Goal: Browse casually

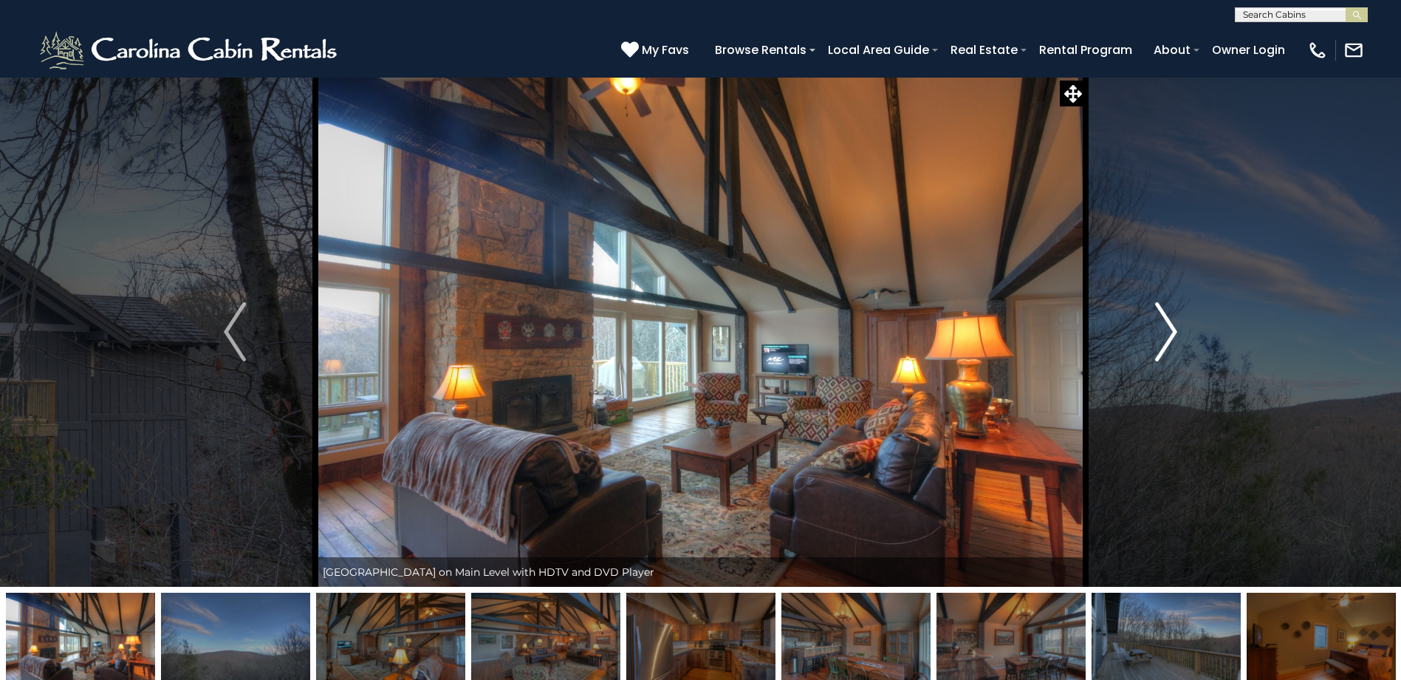
click at [1169, 339] on img "Next" at bounding box center [1166, 331] width 22 height 59
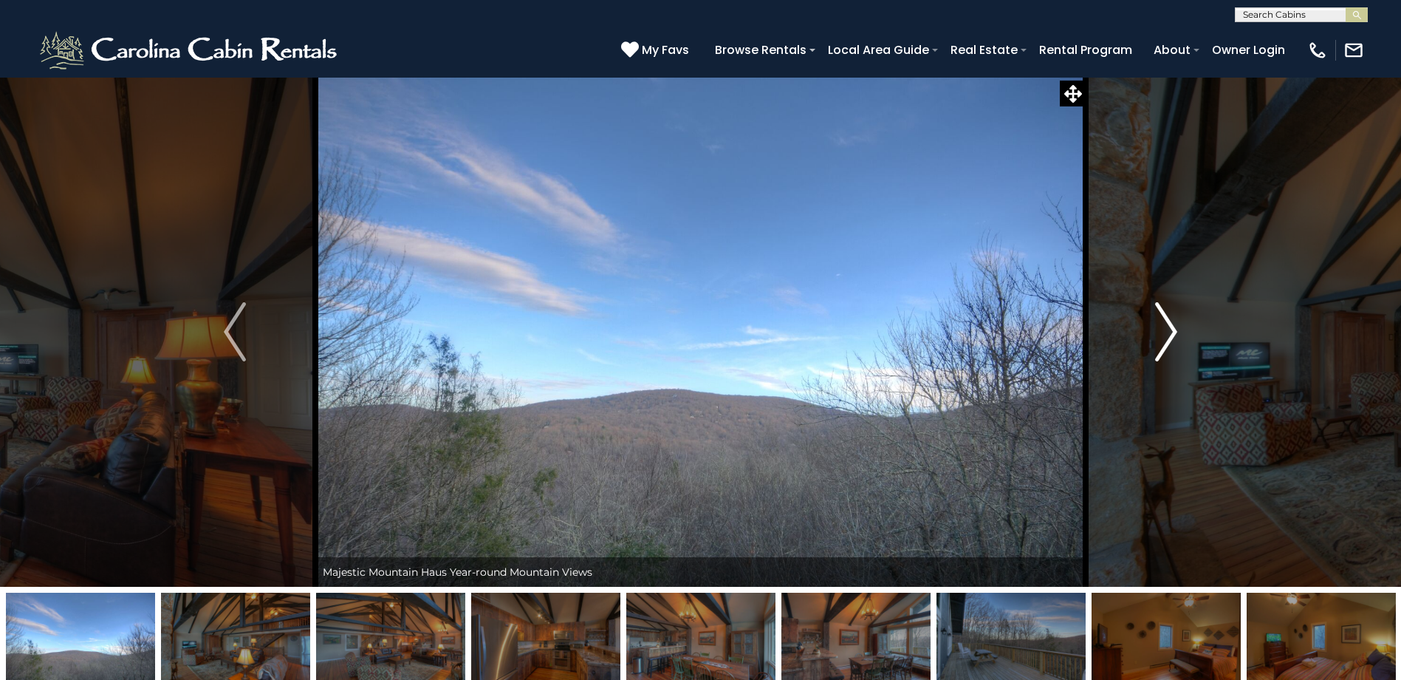
click at [1169, 339] on img "Next" at bounding box center [1166, 331] width 22 height 59
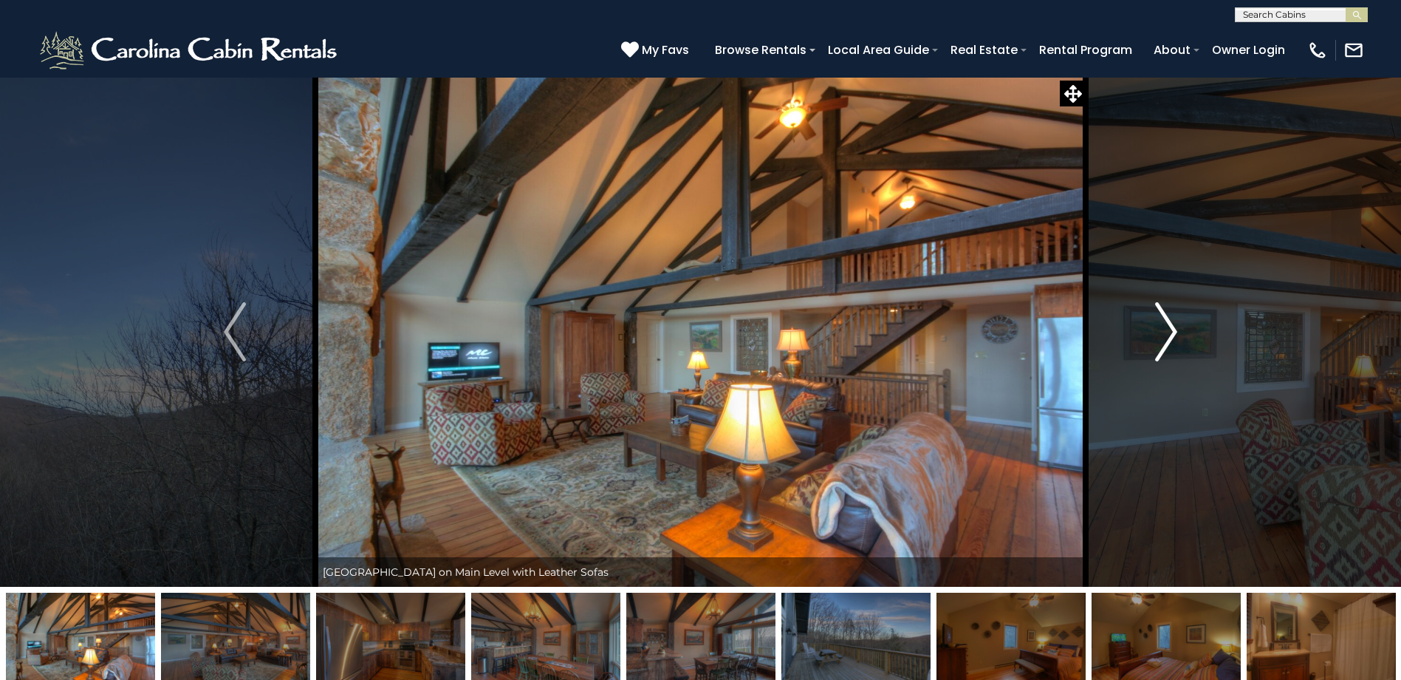
click at [1169, 339] on img "Next" at bounding box center [1166, 331] width 22 height 59
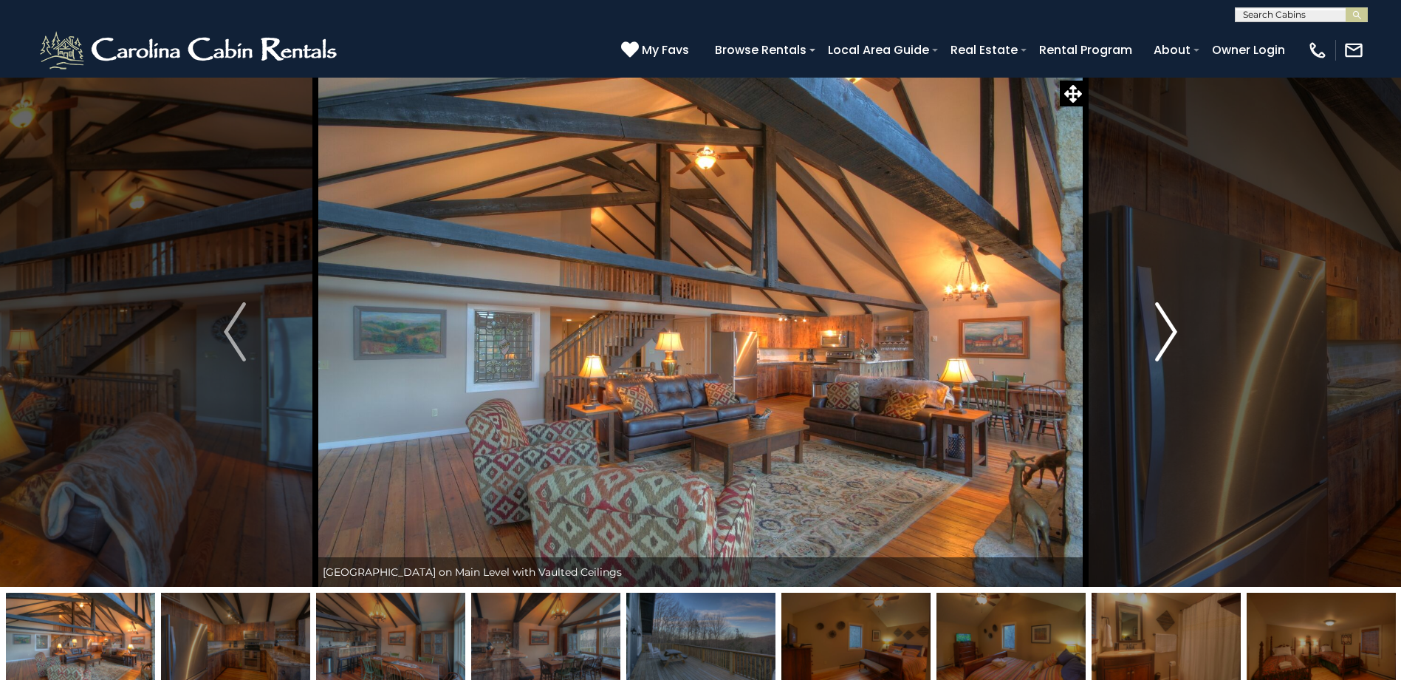
click at [1169, 339] on img "Next" at bounding box center [1166, 331] width 22 height 59
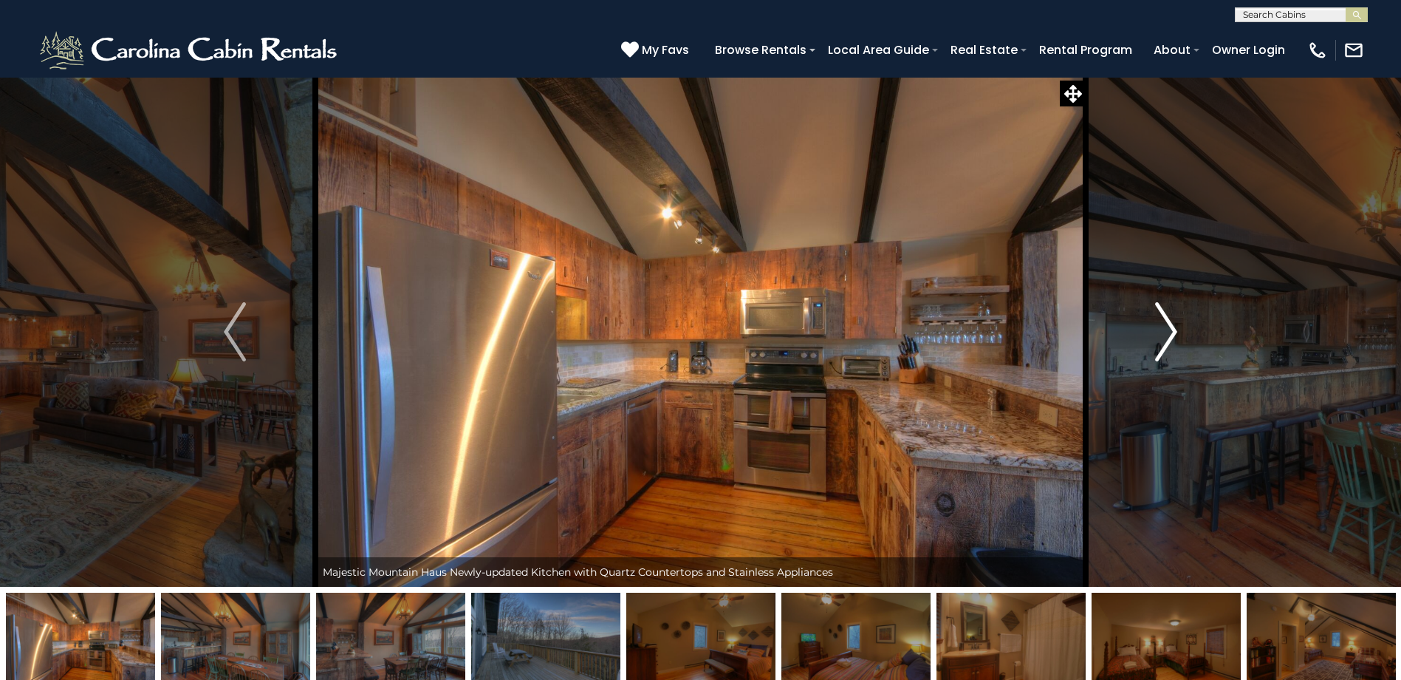
click at [1169, 339] on img "Next" at bounding box center [1166, 331] width 22 height 59
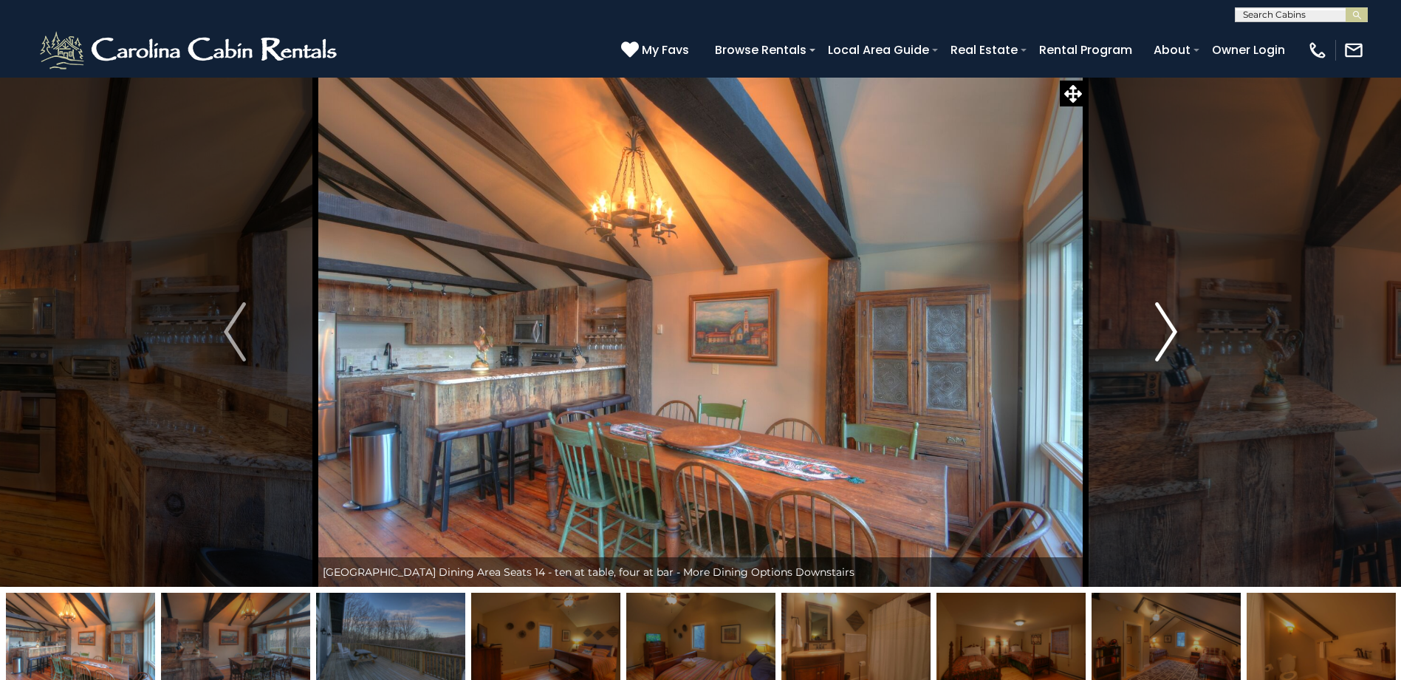
click at [1169, 339] on img "Next" at bounding box center [1166, 331] width 22 height 59
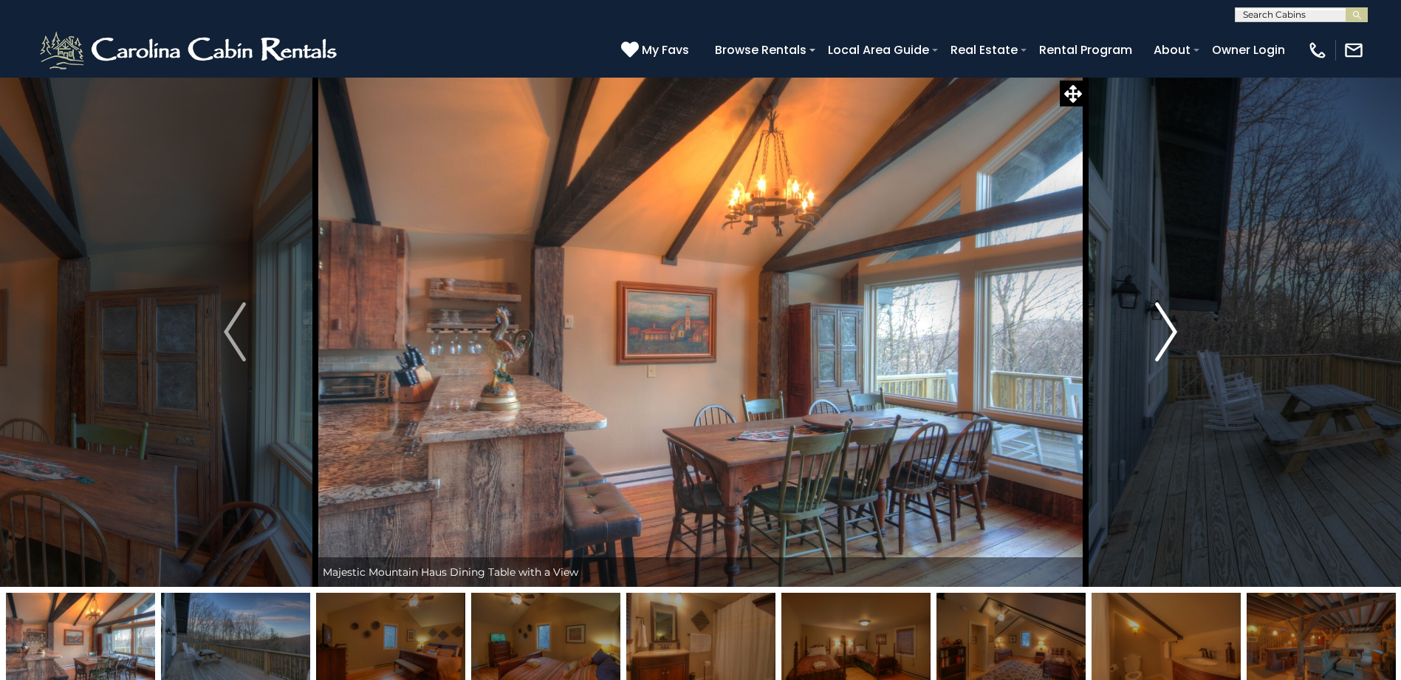
click at [1169, 339] on img "Next" at bounding box center [1166, 331] width 22 height 59
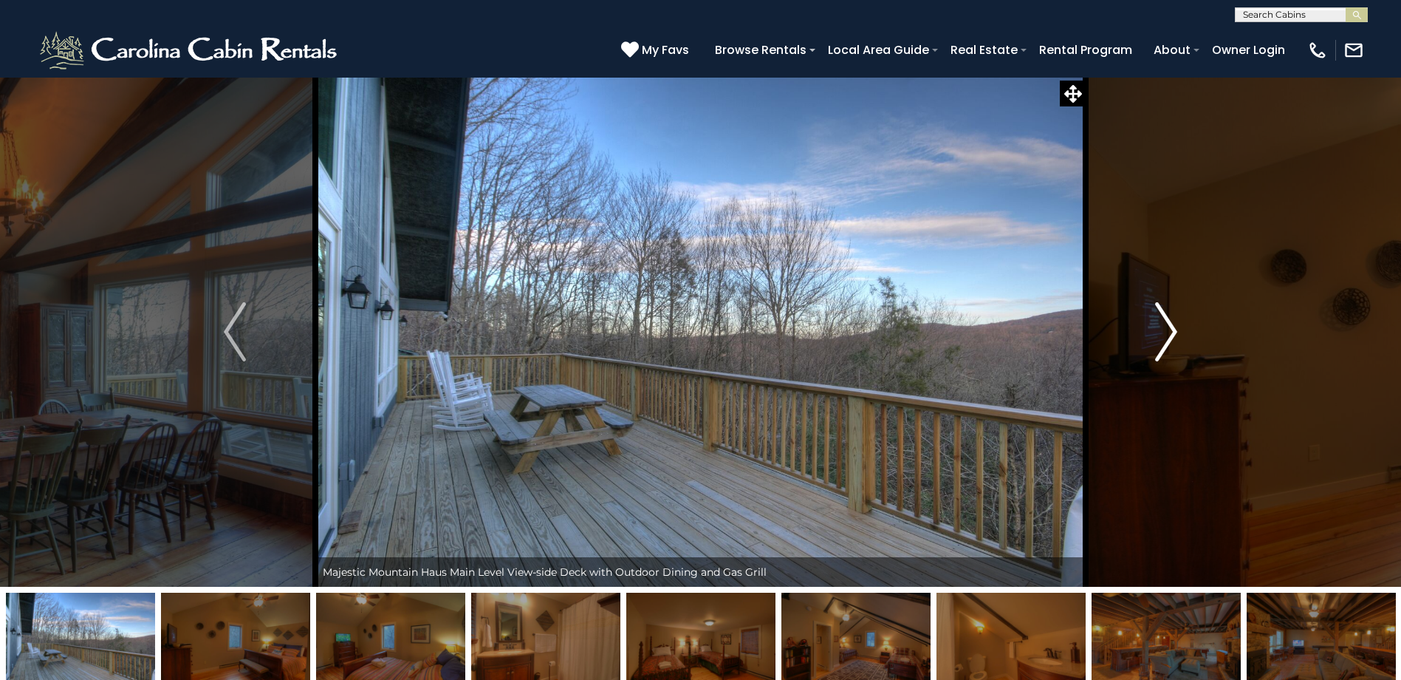
click at [1169, 339] on img "Next" at bounding box center [1166, 331] width 22 height 59
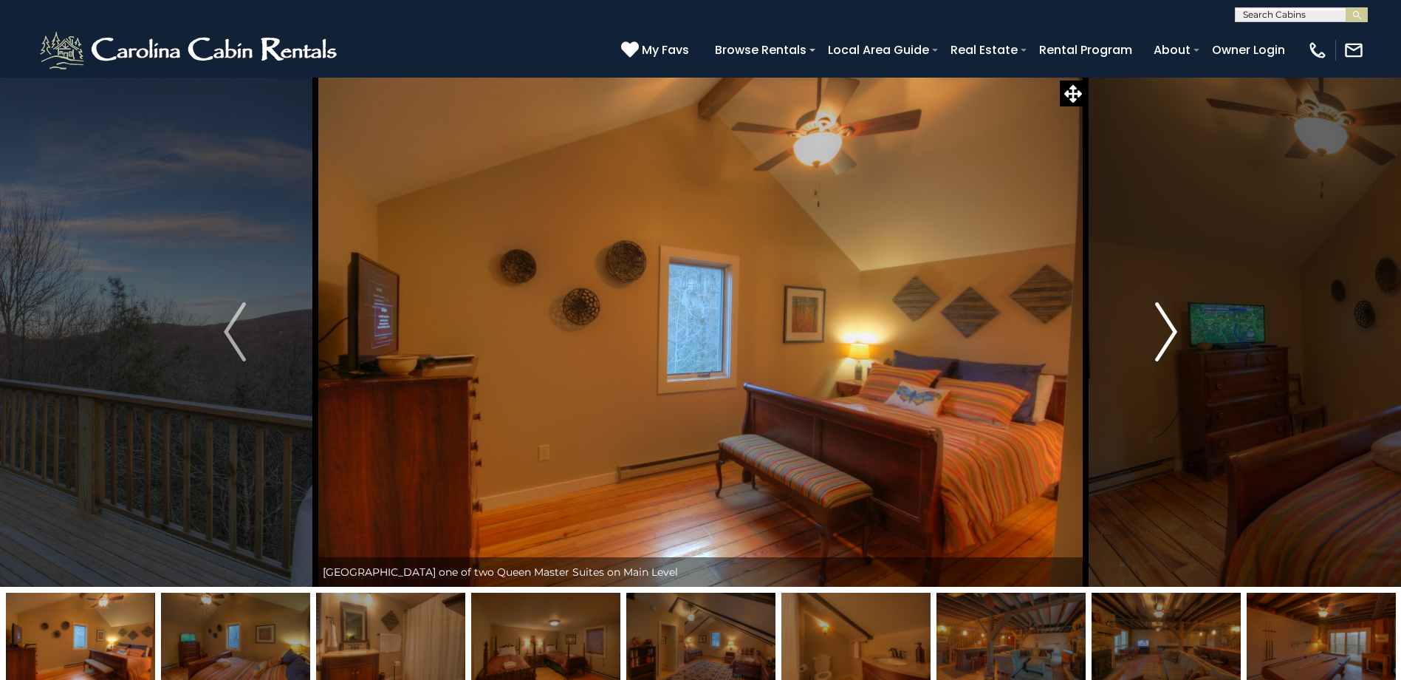
click at [1169, 339] on img "Next" at bounding box center [1166, 331] width 22 height 59
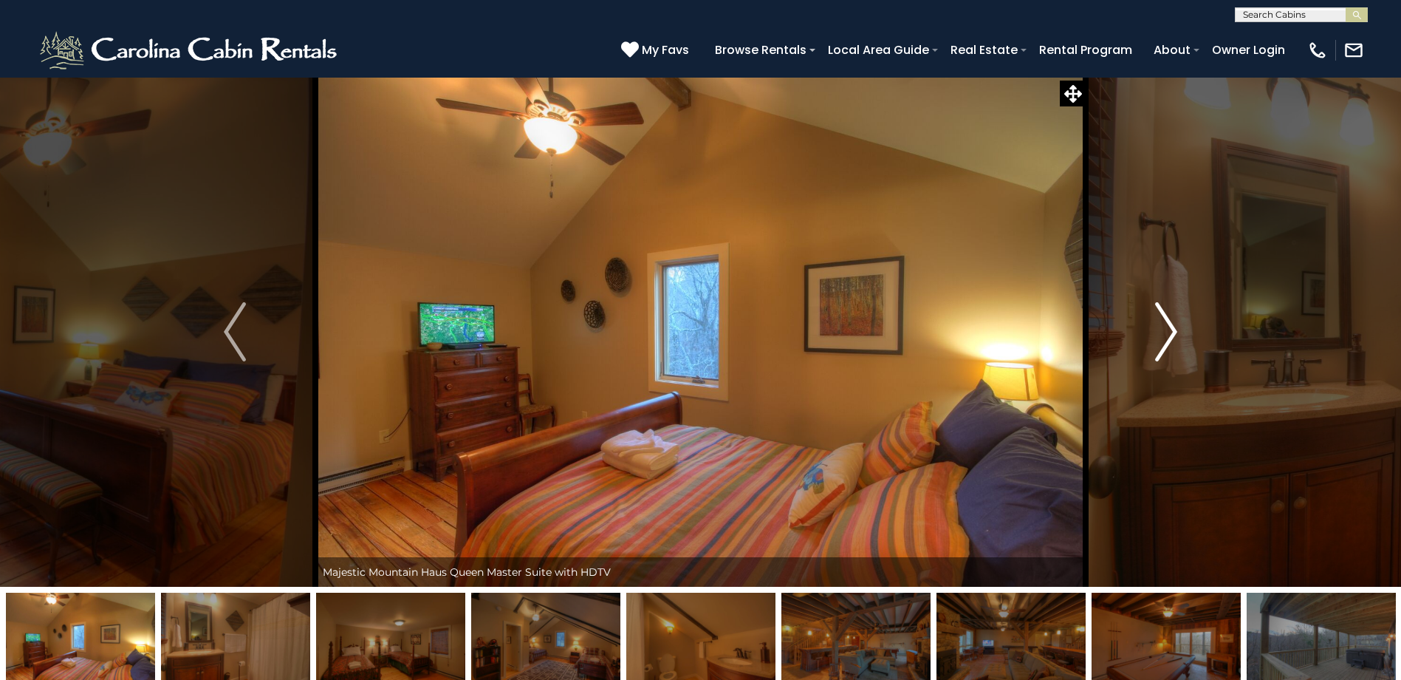
click at [1169, 339] on img "Next" at bounding box center [1166, 331] width 22 height 59
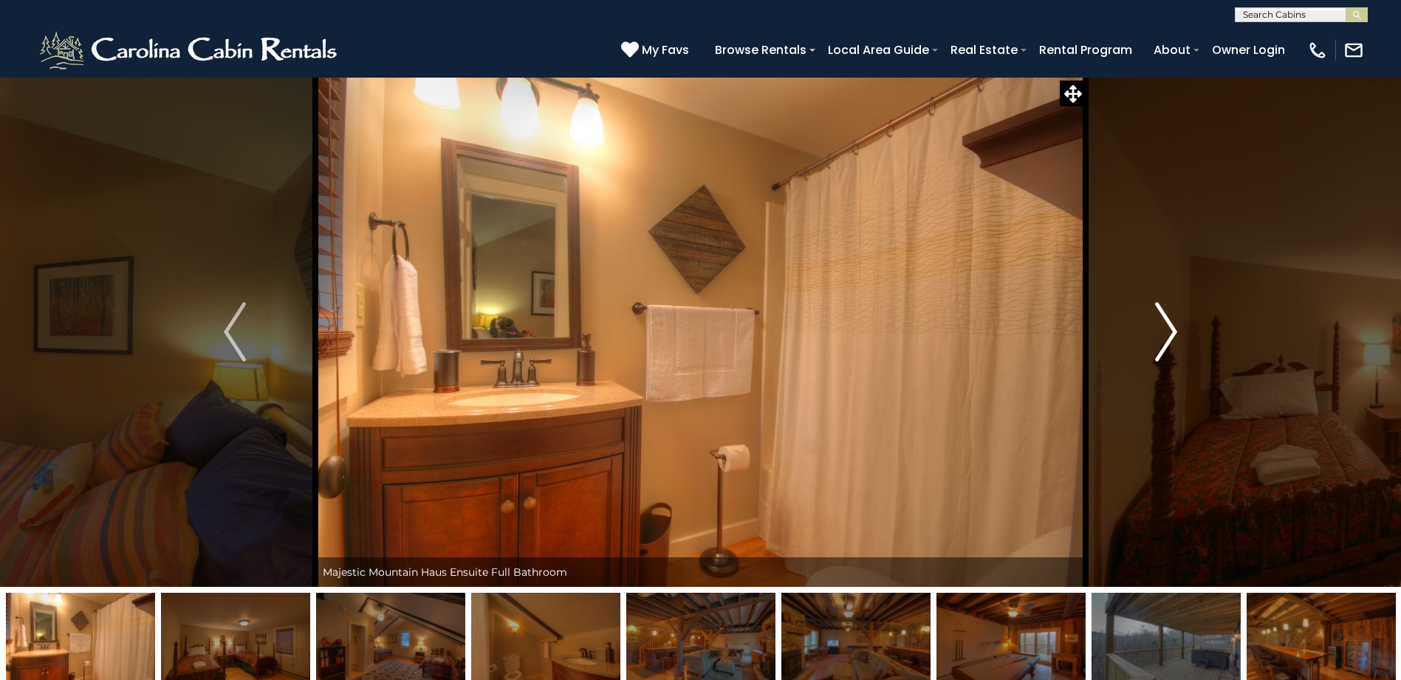
click at [1169, 339] on img "Next" at bounding box center [1166, 331] width 22 height 59
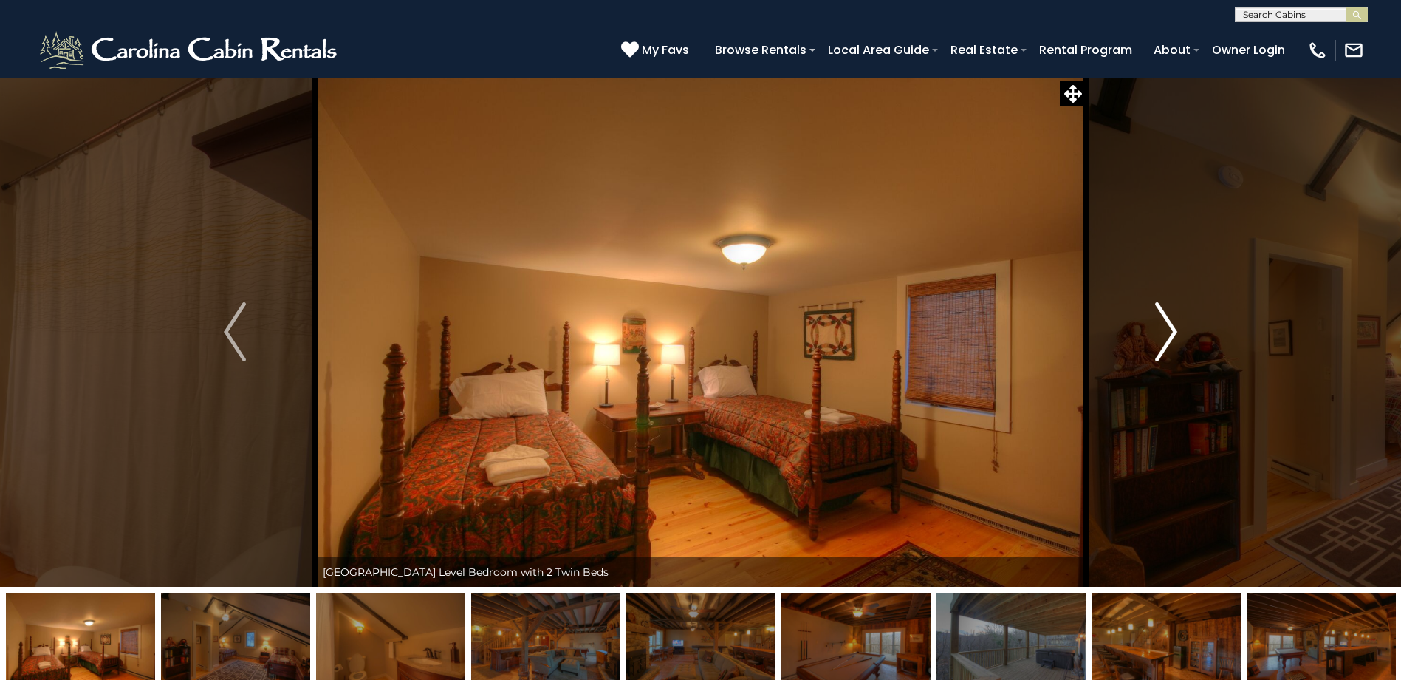
click at [1169, 339] on img "Next" at bounding box center [1166, 331] width 22 height 59
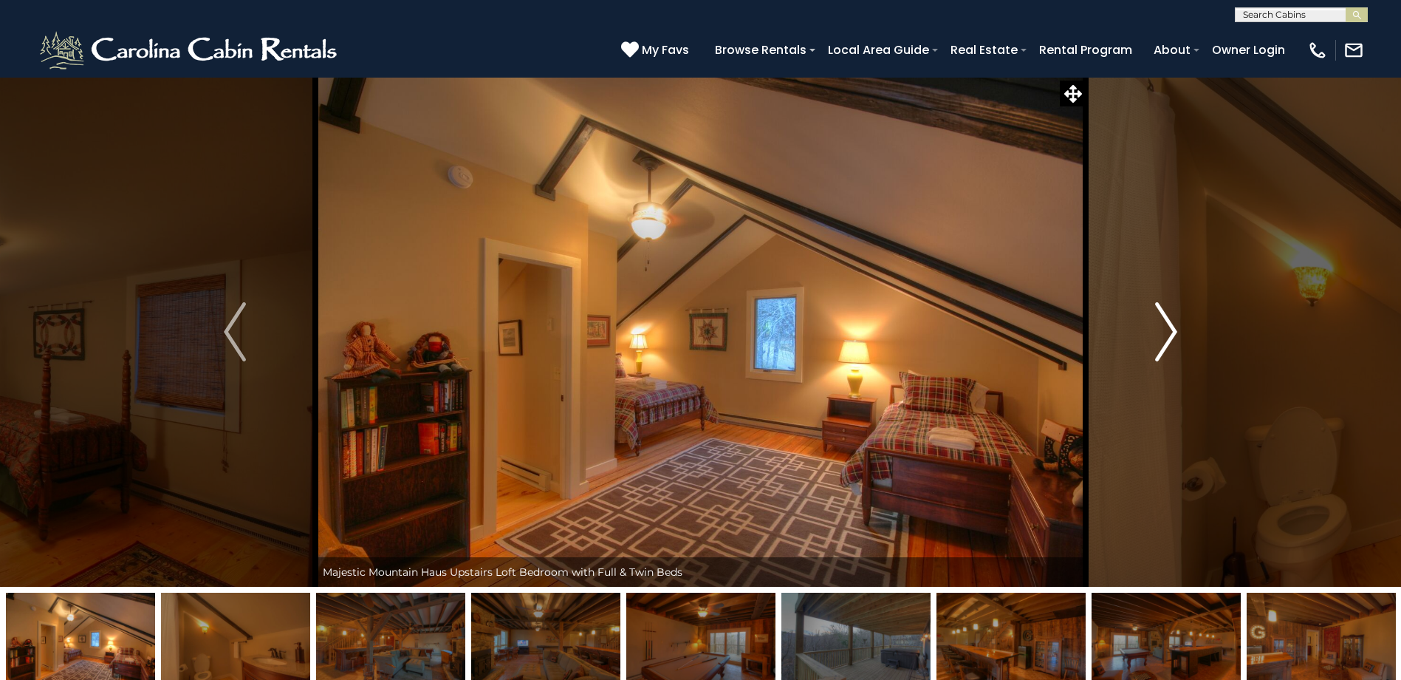
click at [1169, 339] on img "Next" at bounding box center [1166, 331] width 22 height 59
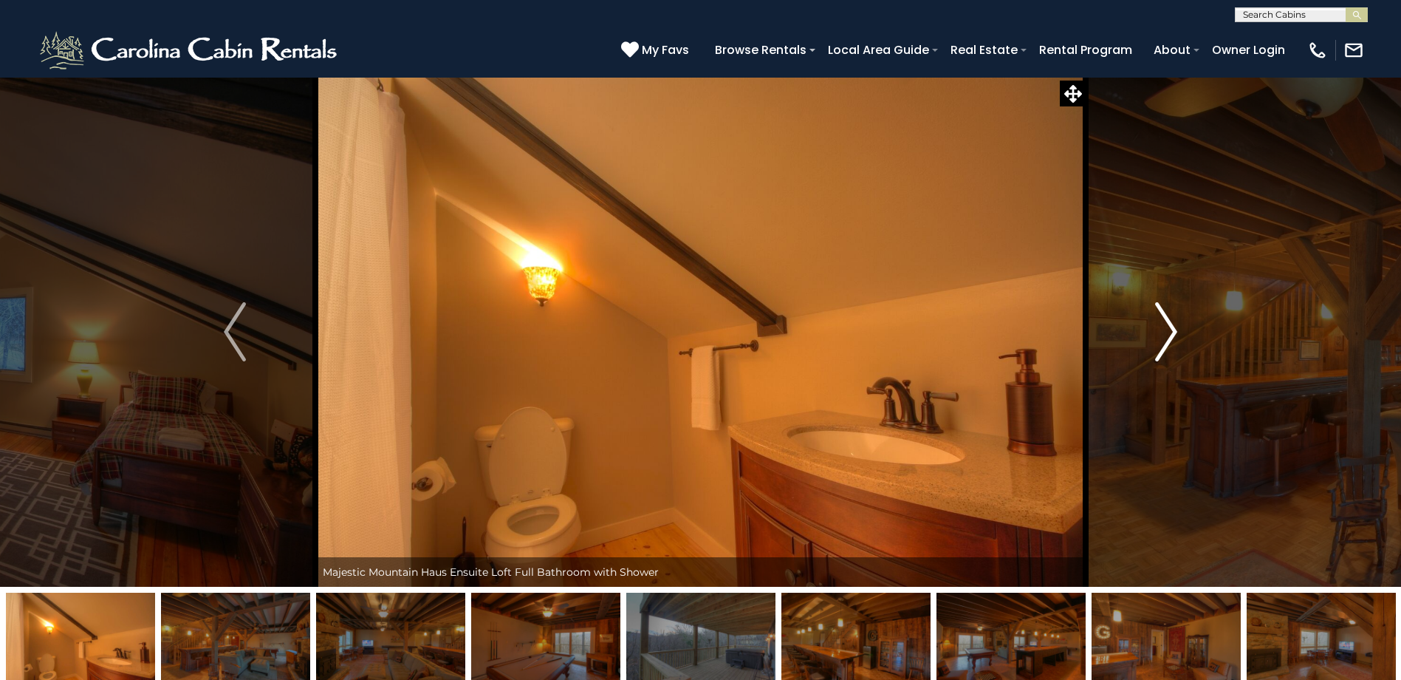
click at [1169, 339] on img "Next" at bounding box center [1166, 331] width 22 height 59
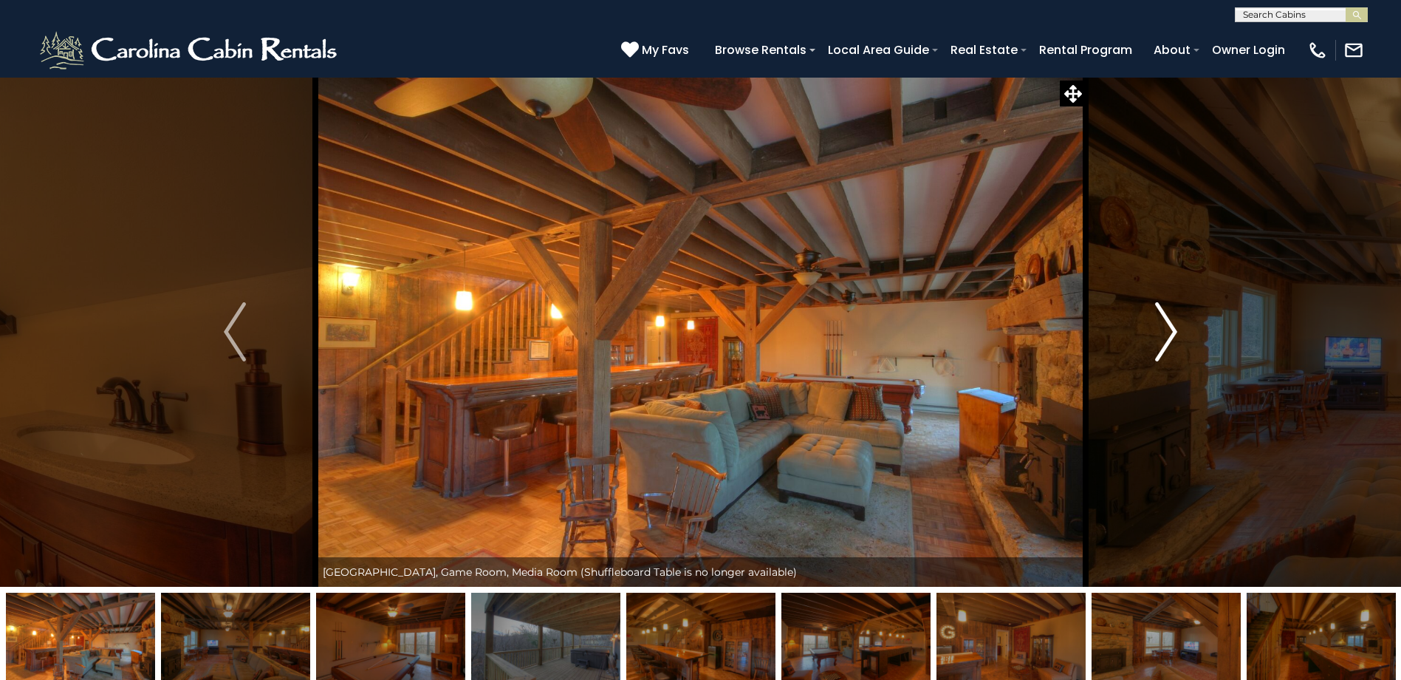
click at [1169, 339] on img "Next" at bounding box center [1166, 331] width 22 height 59
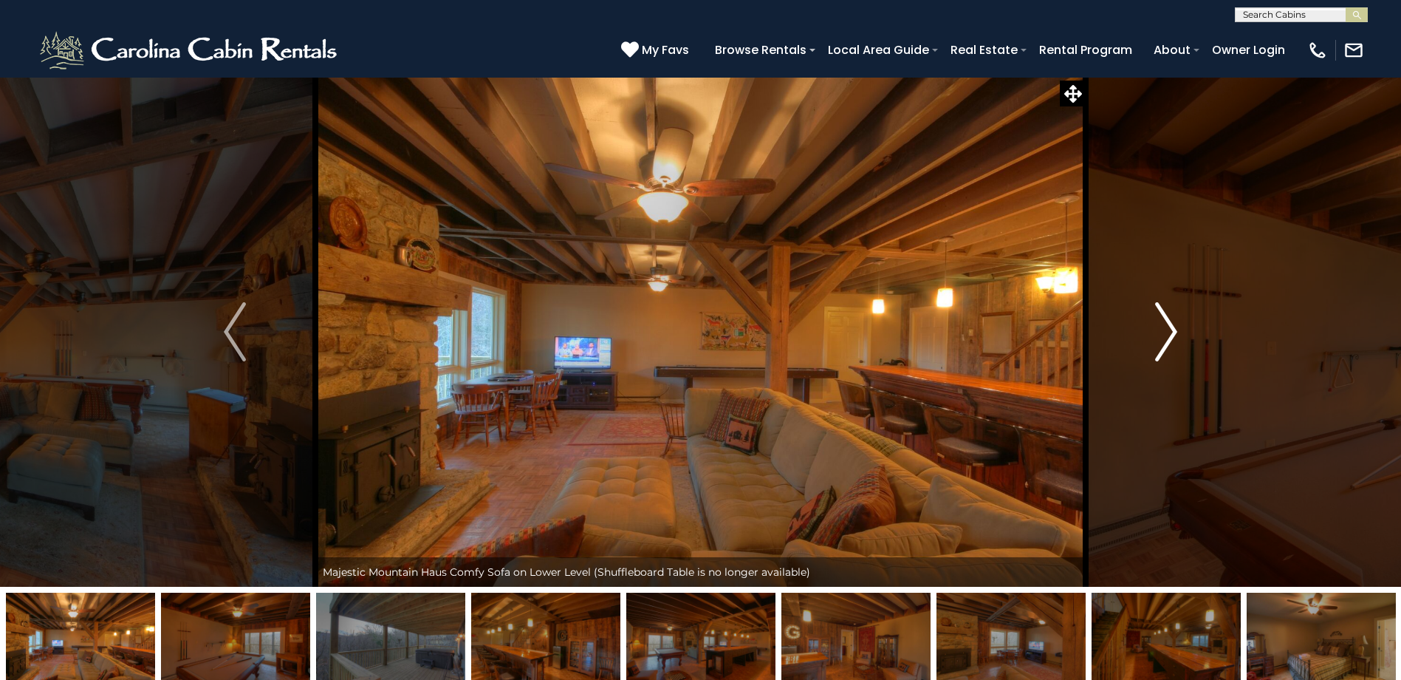
click at [1169, 339] on img "Next" at bounding box center [1166, 331] width 22 height 59
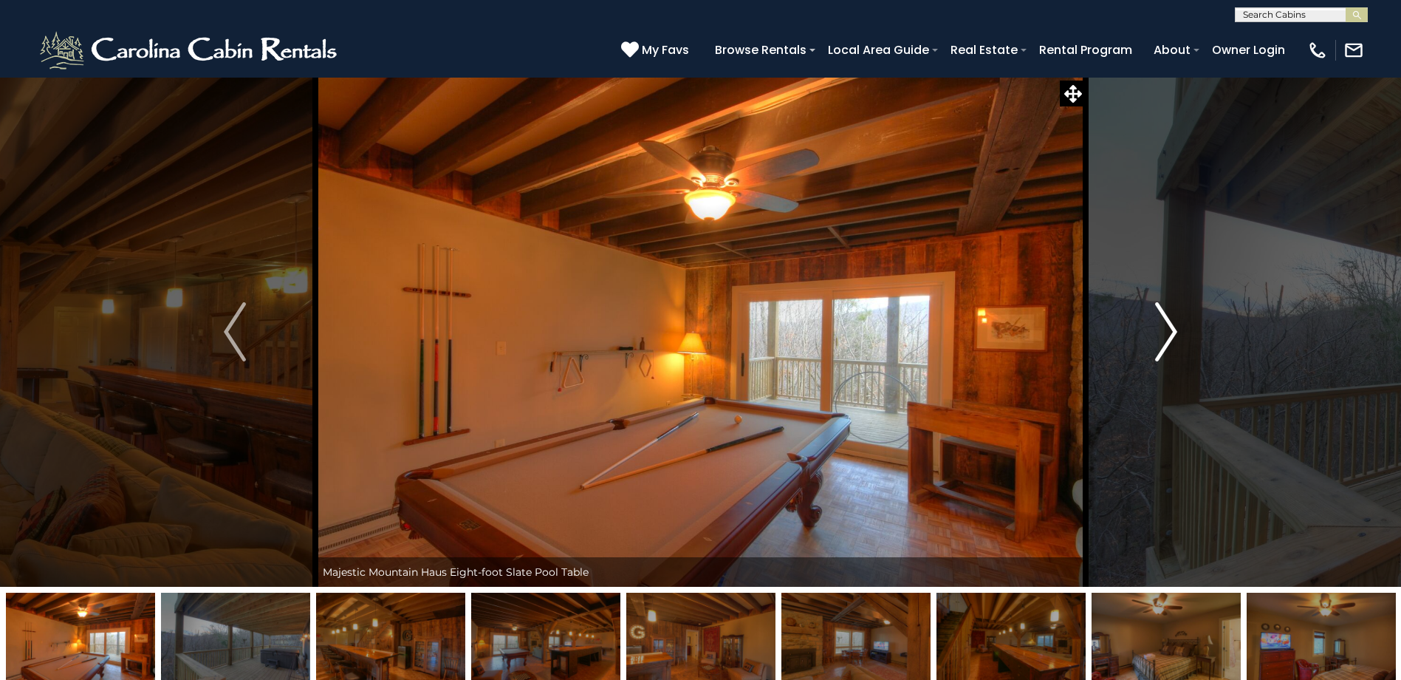
click at [1169, 339] on img "Next" at bounding box center [1166, 331] width 22 height 59
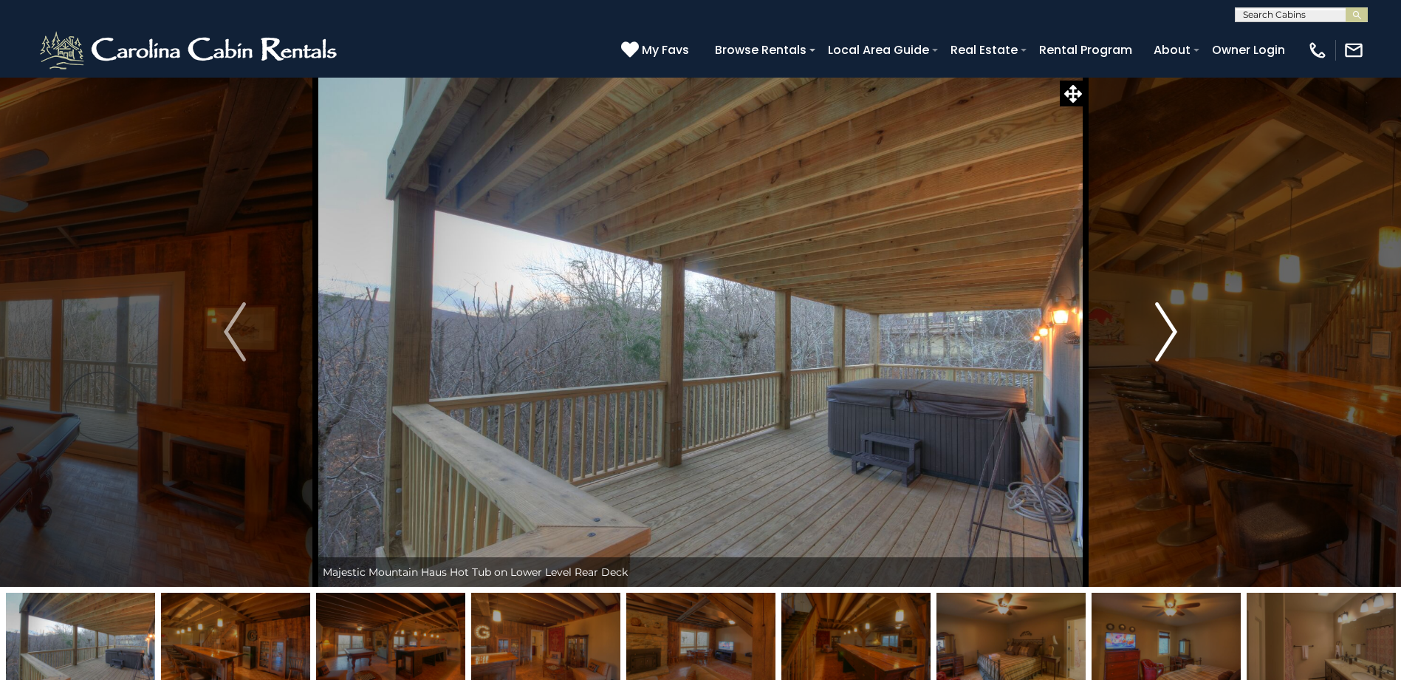
click at [1169, 339] on img "Next" at bounding box center [1166, 331] width 22 height 59
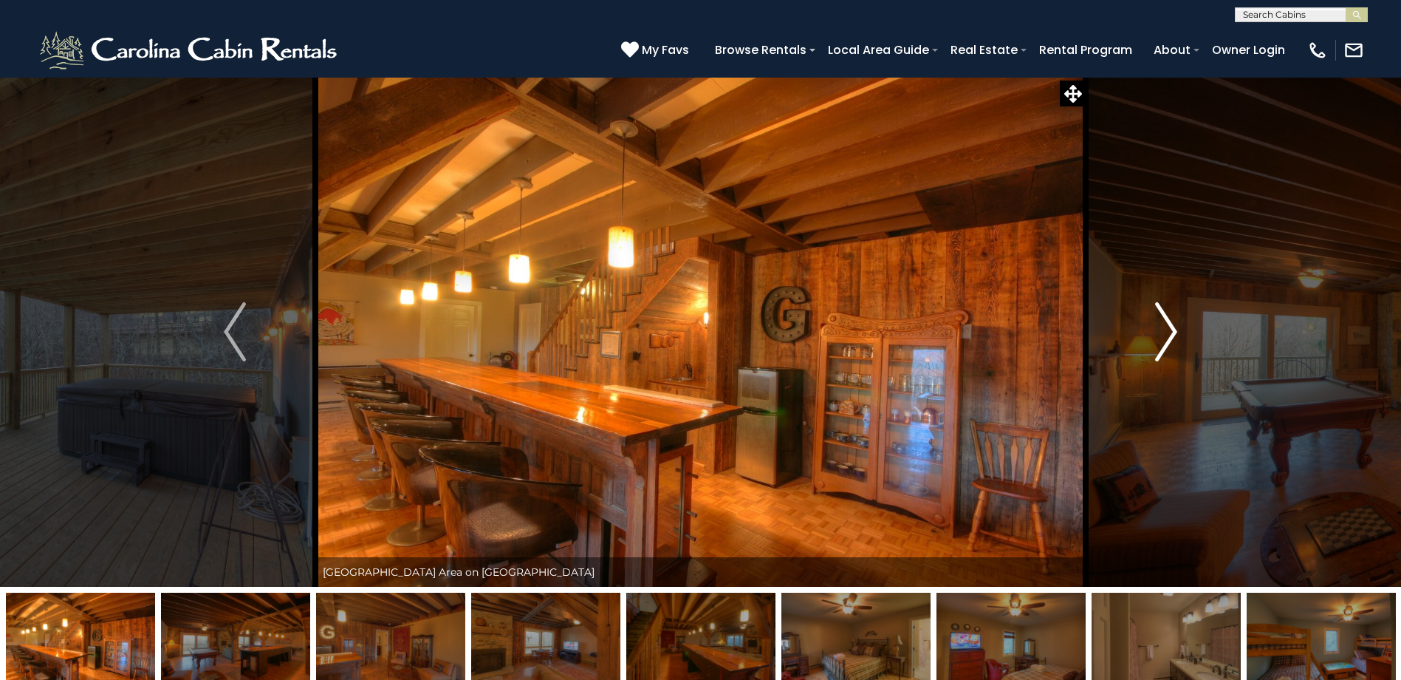
click at [1169, 339] on img "Next" at bounding box center [1166, 331] width 22 height 59
